Goal: Task Accomplishment & Management: Use online tool/utility

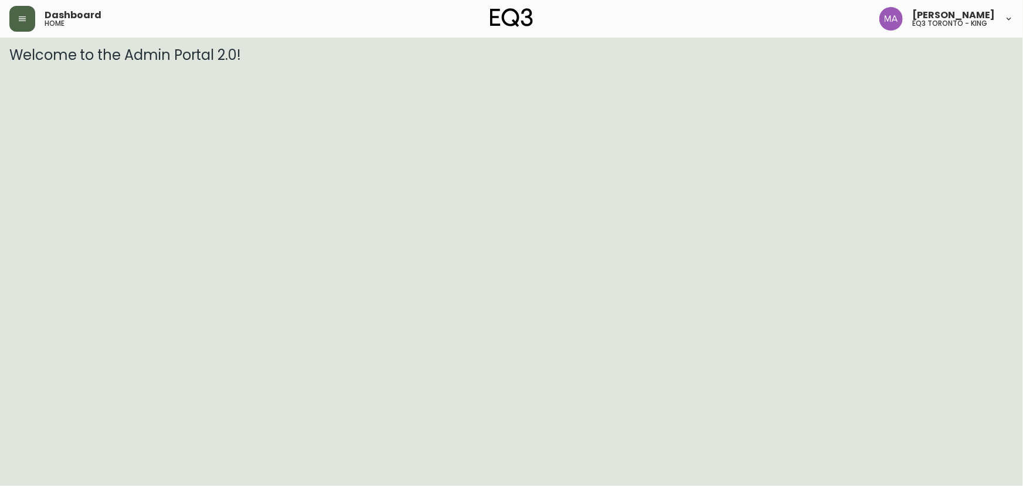
click at [32, 14] on button "button" at bounding box center [22, 19] width 26 height 26
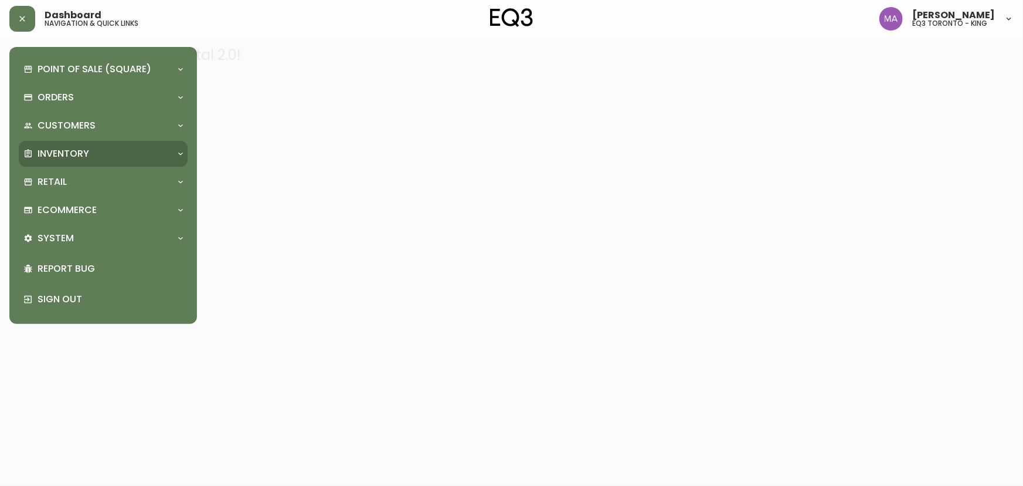
click at [42, 146] on div "Inventory" at bounding box center [103, 154] width 169 height 26
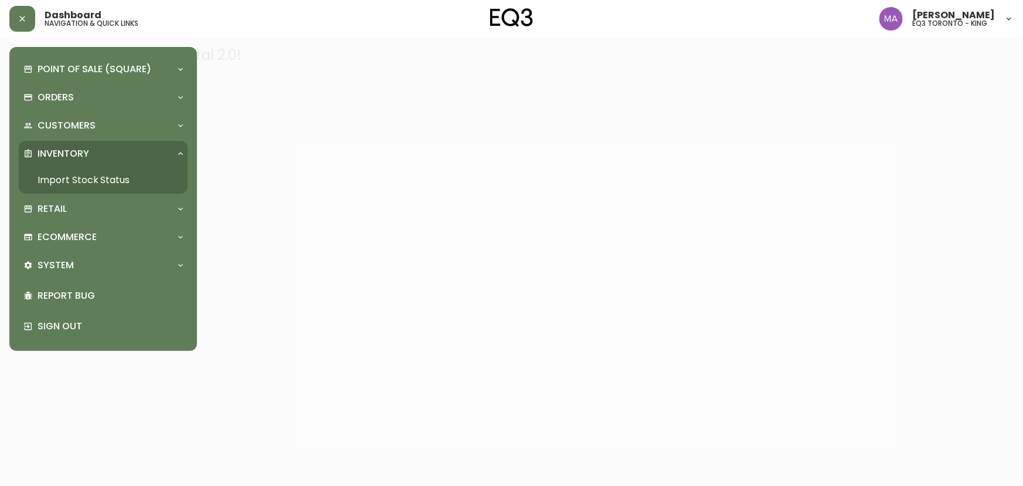
click at [81, 172] on link "Import Stock Status" at bounding box center [103, 180] width 169 height 27
